Goal: Task Accomplishment & Management: Manage account settings

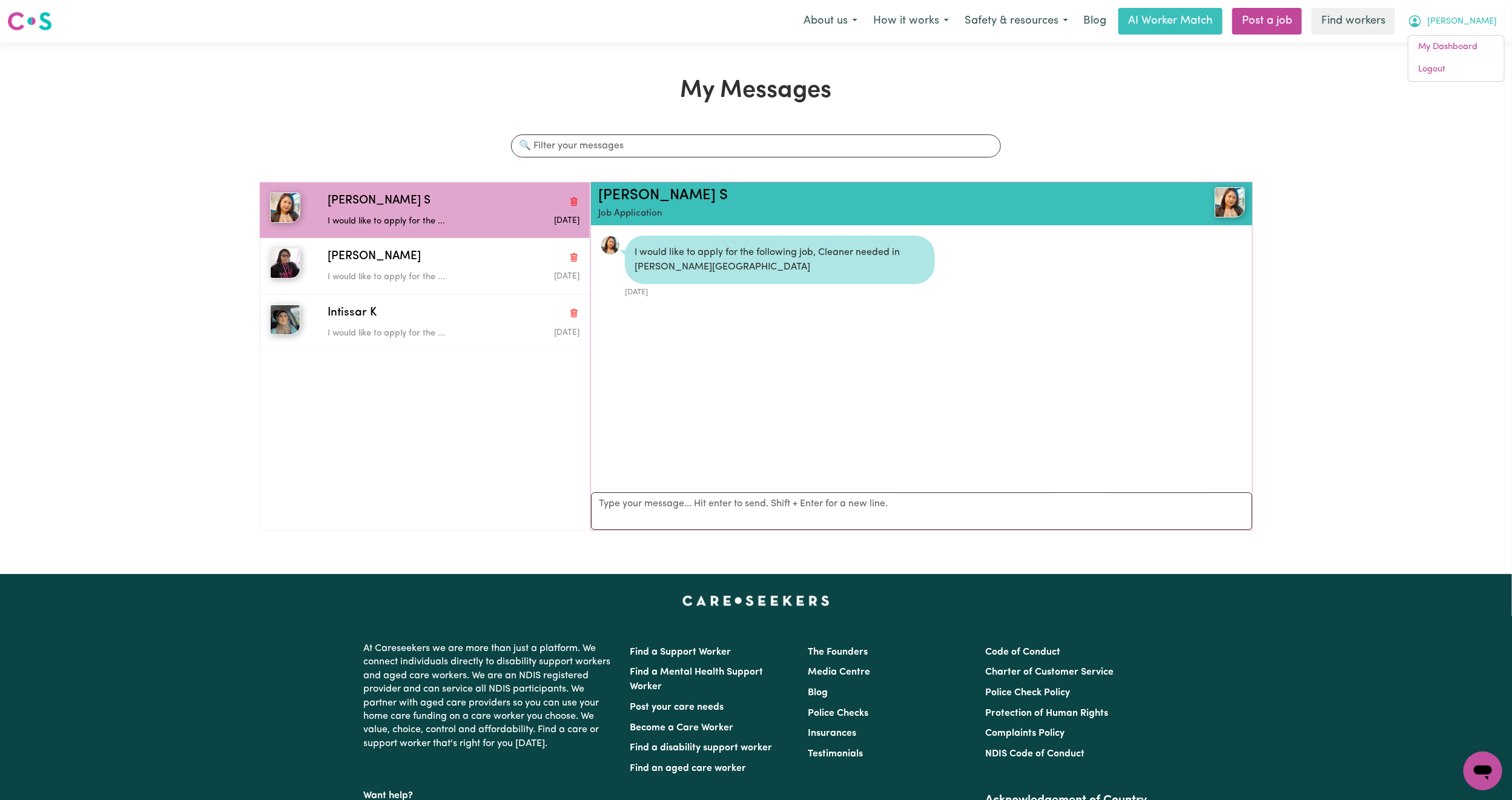
scroll to position [8, 0]
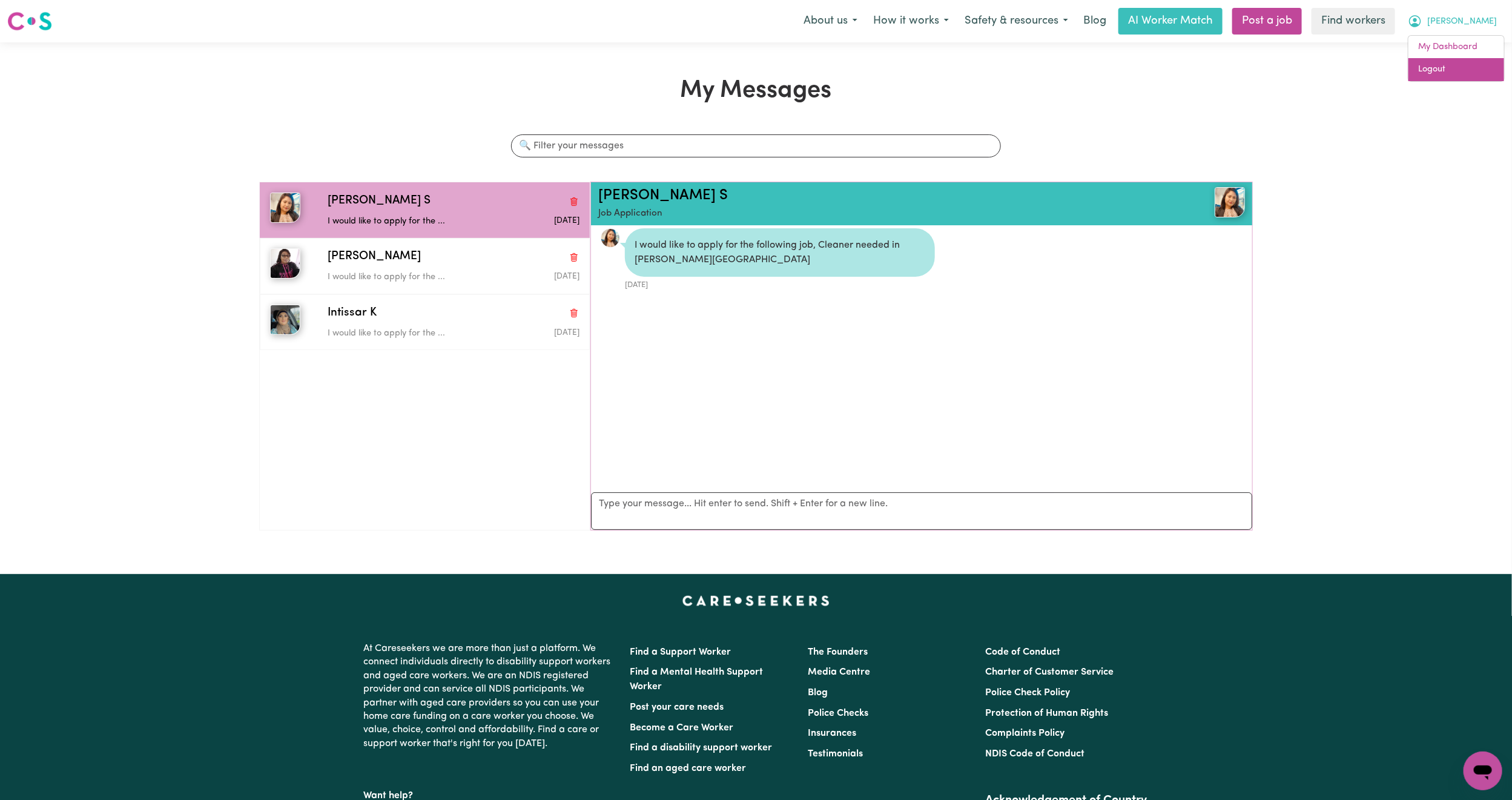
click at [1458, 80] on link "Logout" at bounding box center [1456, 69] width 95 height 23
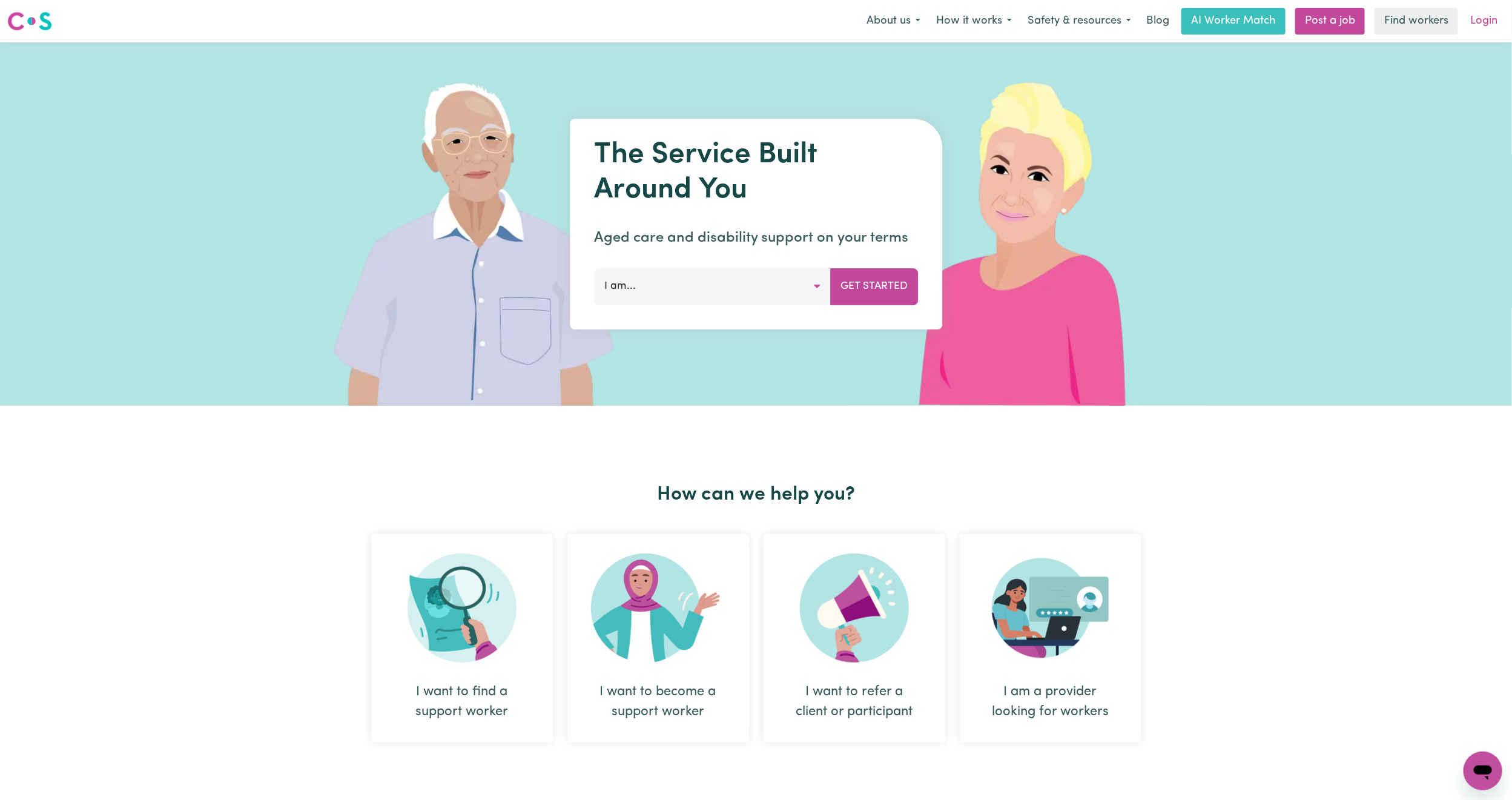
click at [1474, 18] on link "Login" at bounding box center [1484, 21] width 42 height 27
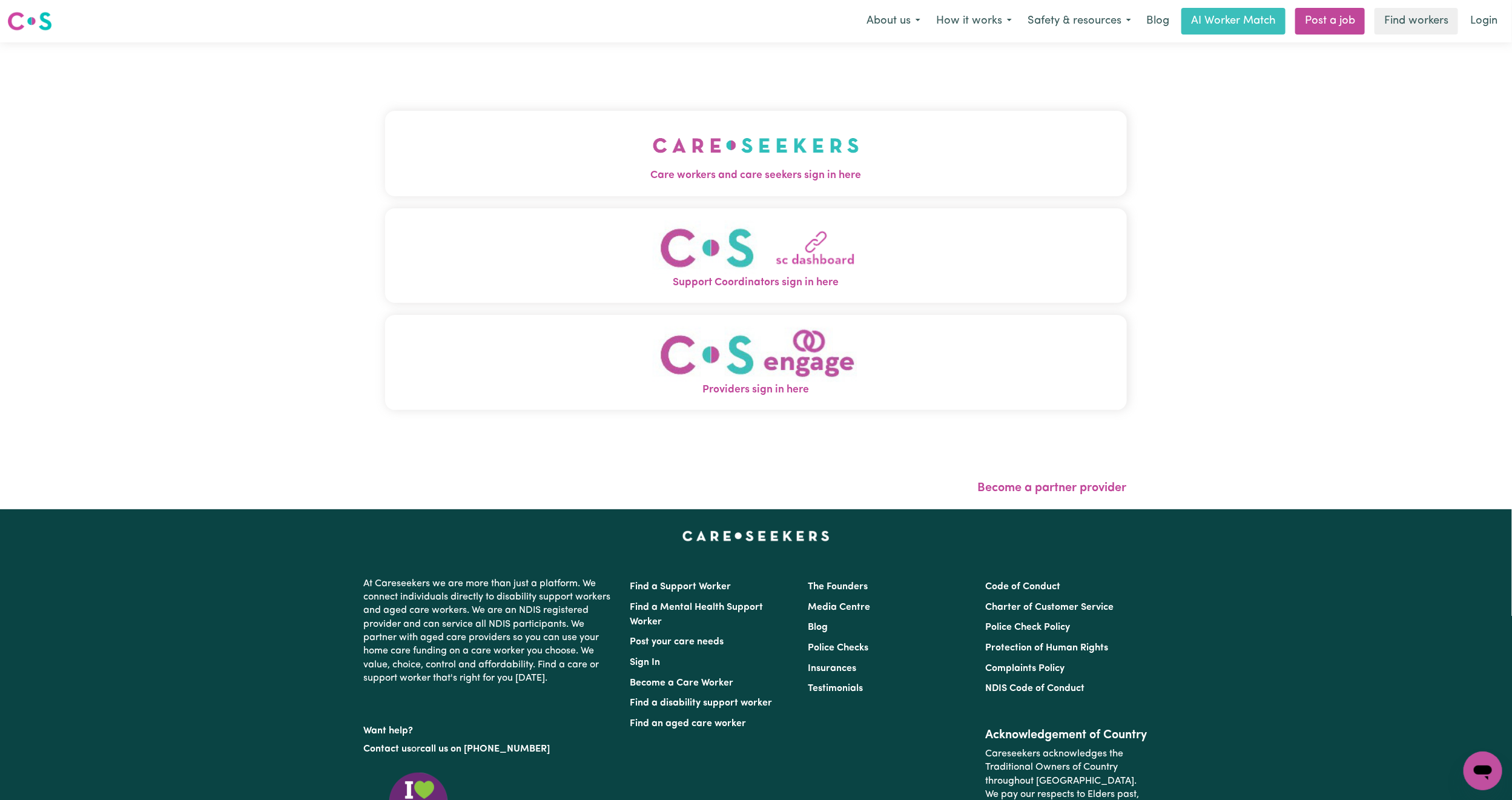
click at [527, 80] on div "Care workers and care seekers sign in here Support Coordinators sign in here Pr…" at bounding box center [756, 266] width 742 height 400
click at [518, 150] on button "Care workers and care seekers sign in here" at bounding box center [756, 152] width 742 height 84
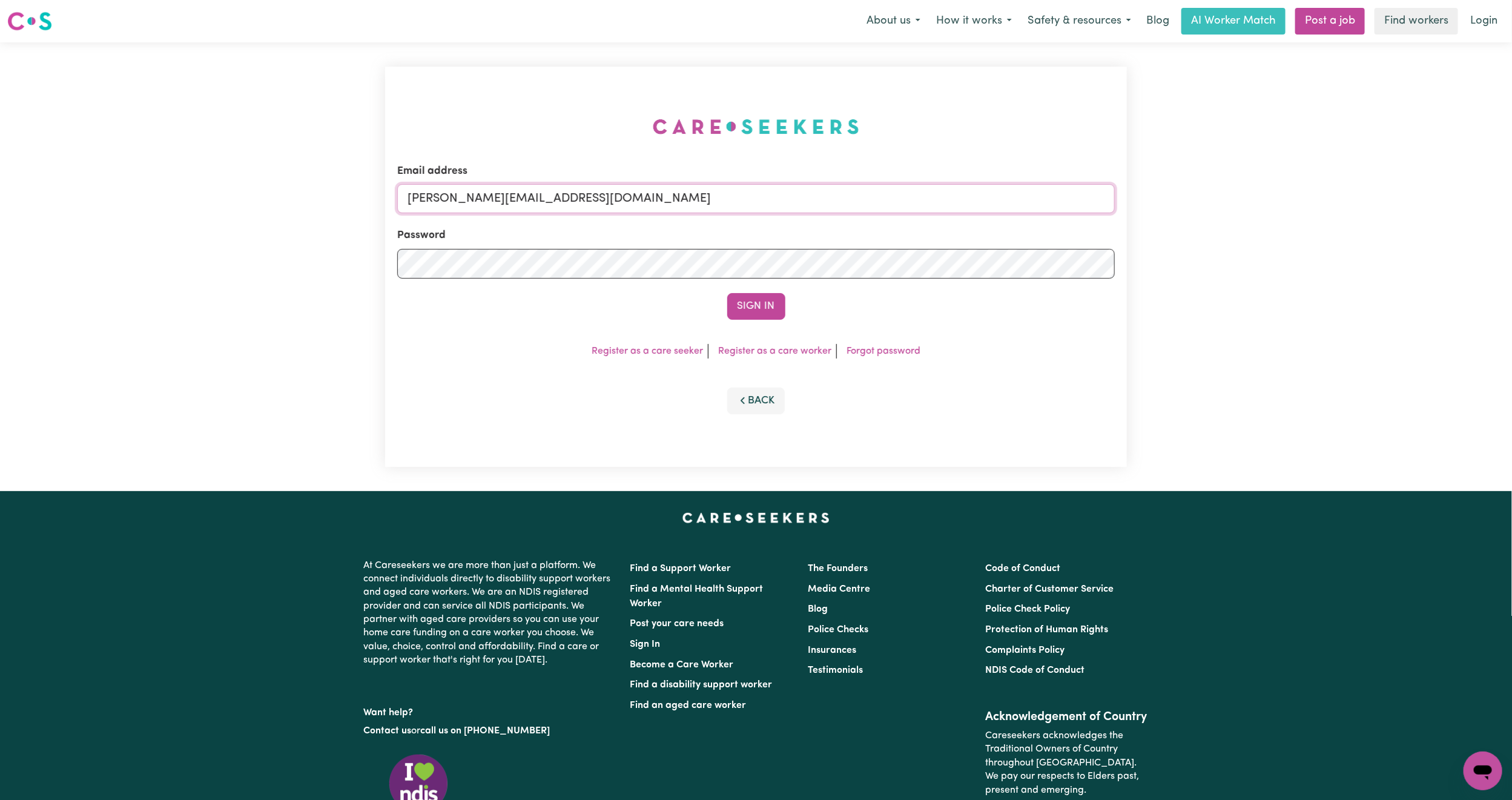
click at [489, 202] on input "[PERSON_NAME][EMAIL_ADDRESS][DOMAIN_NAME]" at bounding box center [755, 198] width 717 height 29
drag, startPoint x: 467, startPoint y: 200, endPoint x: 907, endPoint y: 236, distance: 441.5
click at [907, 236] on form "Email address [EMAIL_ADDRESS][PERSON_NAME][DOMAIN_NAME] Password Sign In" at bounding box center [755, 241] width 717 height 156
type input "superuser~[EMAIL_ADDRESS][DOMAIN_NAME]"
click at [742, 307] on button "Sign In" at bounding box center [757, 306] width 58 height 27
